Goal: Navigation & Orientation: Find specific page/section

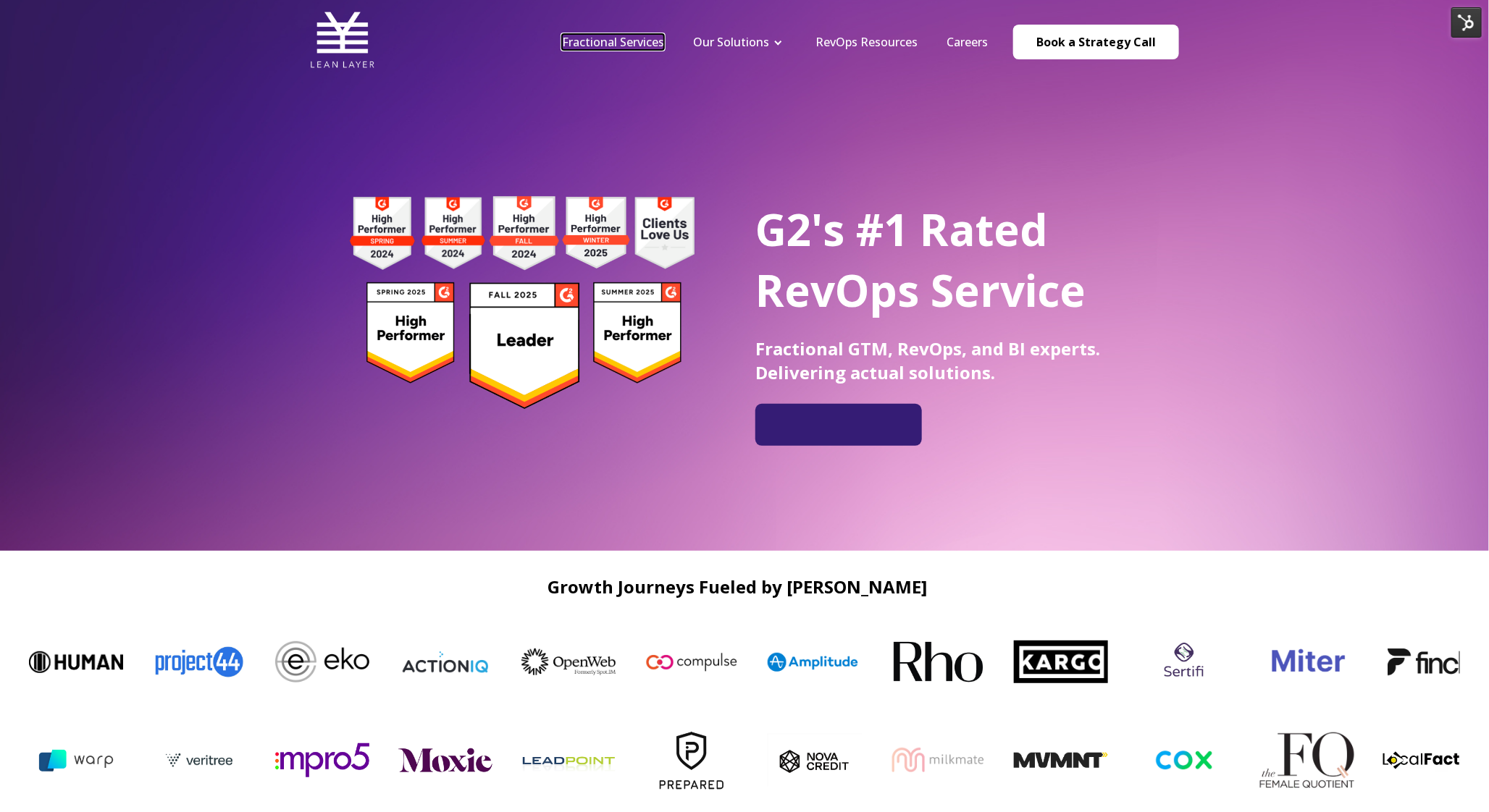
click at [616, 42] on link "Fractional Services" at bounding box center [613, 42] width 102 height 16
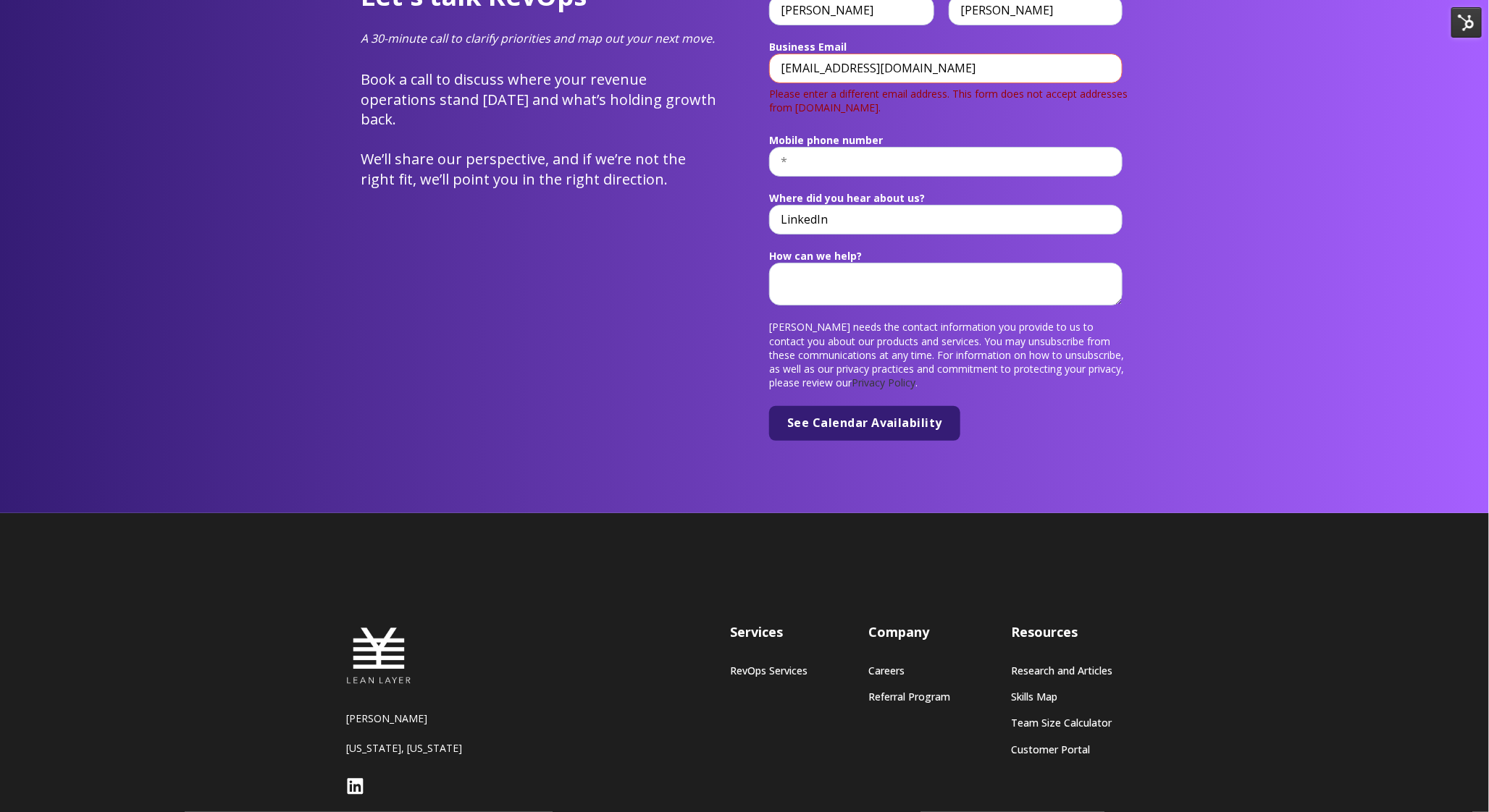
scroll to position [5519, 0]
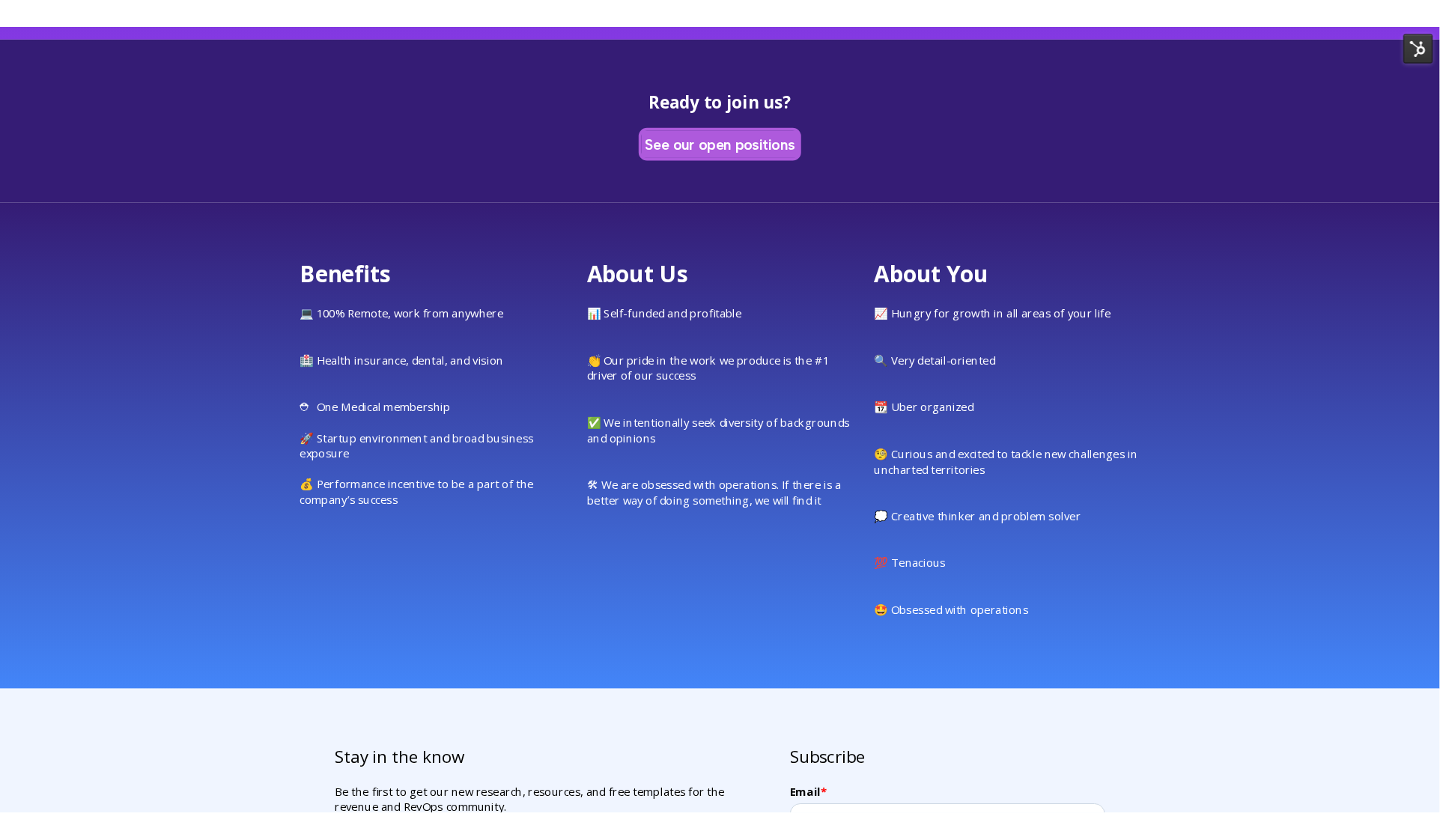
scroll to position [6028, 0]
